Goal: Task Accomplishment & Management: Use online tool/utility

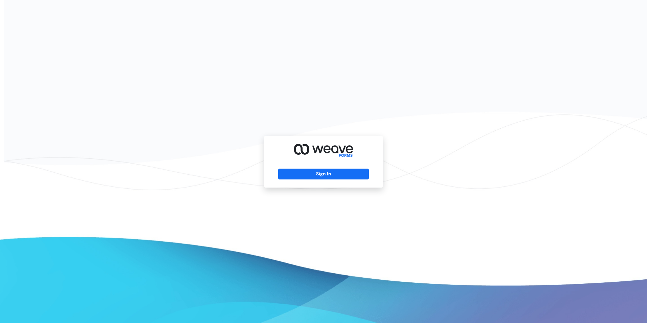
click at [347, 181] on div "Sign In" at bounding box center [323, 162] width 118 height 52
click at [344, 172] on button "Sign In" at bounding box center [323, 174] width 90 height 11
